Goal: Task Accomplishment & Management: Manage account settings

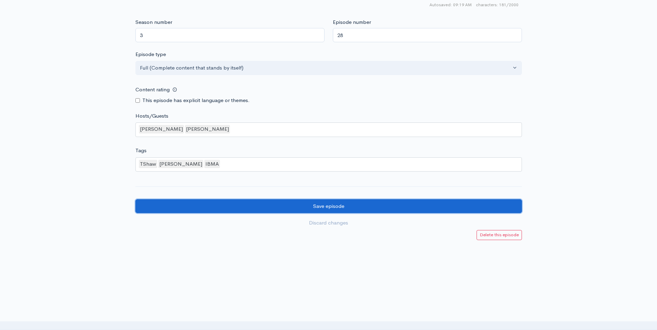
click at [275, 205] on input "Save episode" at bounding box center [328, 206] width 386 height 14
